Goal: Navigation & Orientation: Find specific page/section

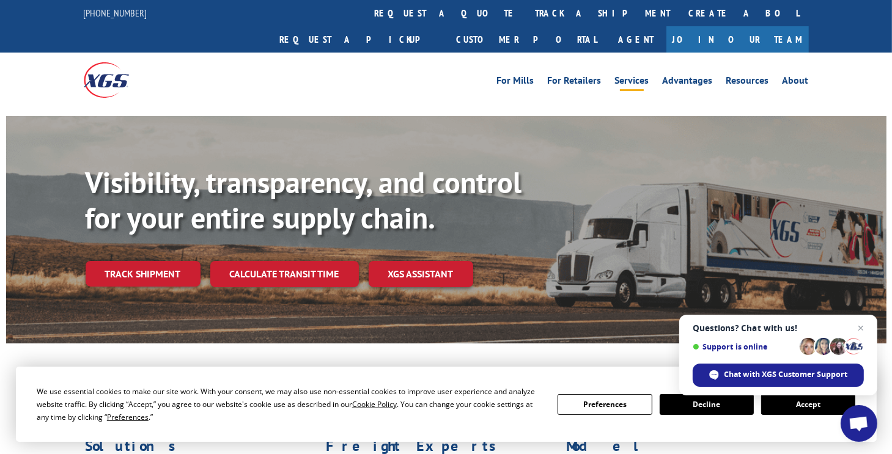
click at [633, 76] on link "Services" at bounding box center [632, 82] width 34 height 13
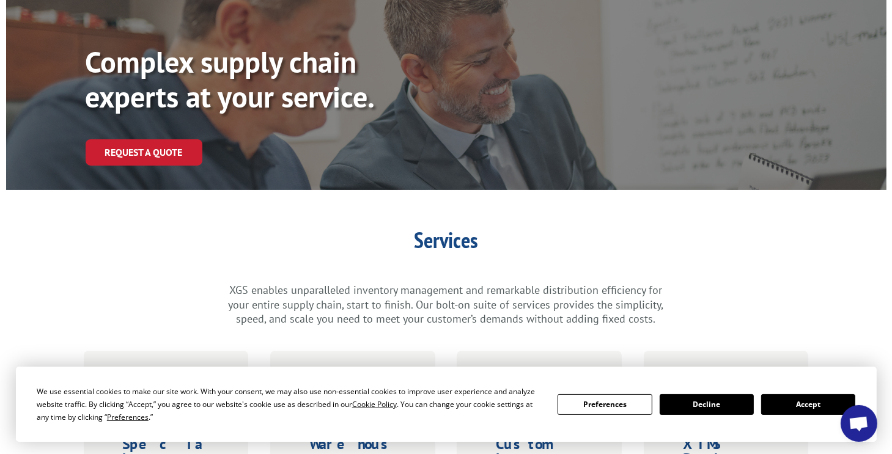
scroll to position [163, 0]
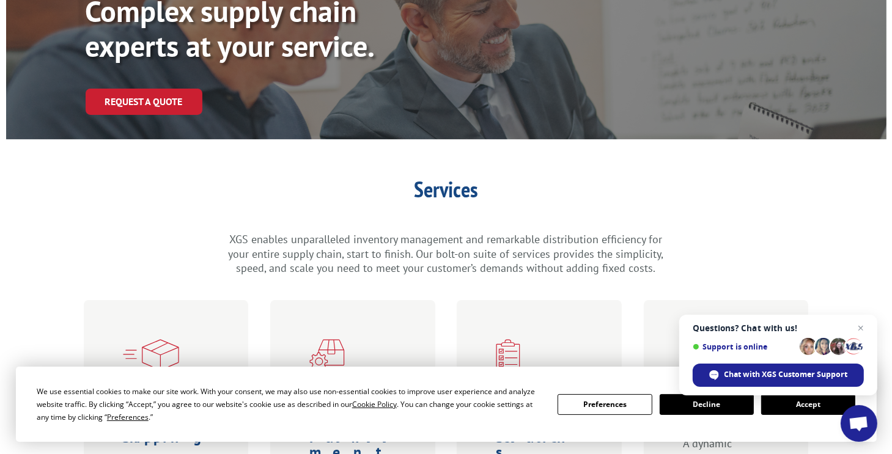
click at [799, 407] on button "Accept" at bounding box center [808, 404] width 94 height 21
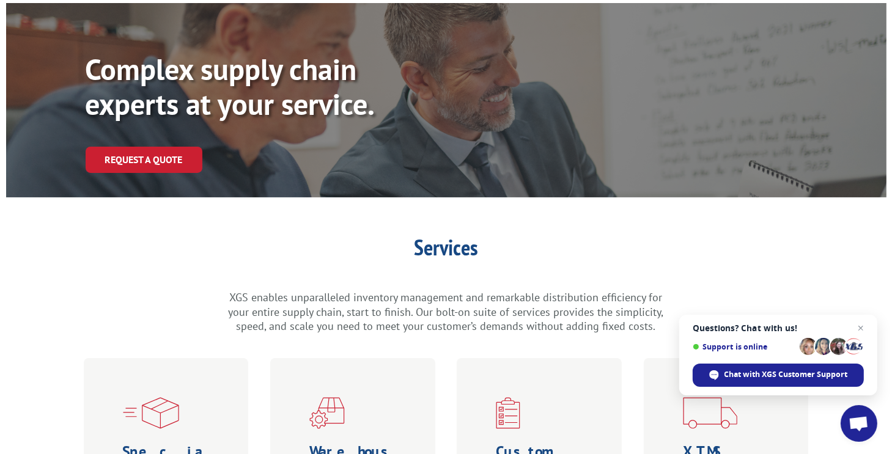
scroll to position [0, 0]
